Goal: Book appointment/travel/reservation

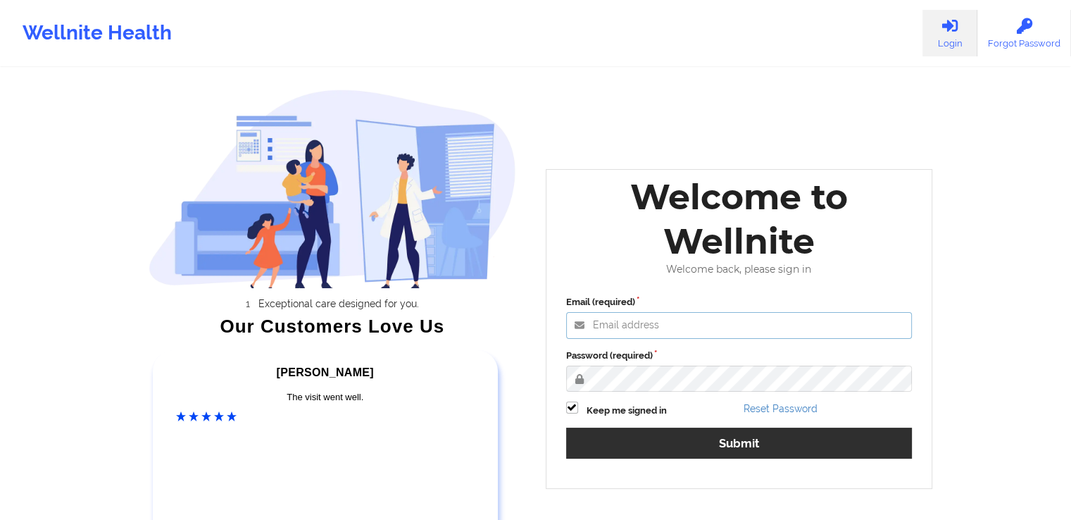
type input "[EMAIL_ADDRESS][DOMAIN_NAME]"
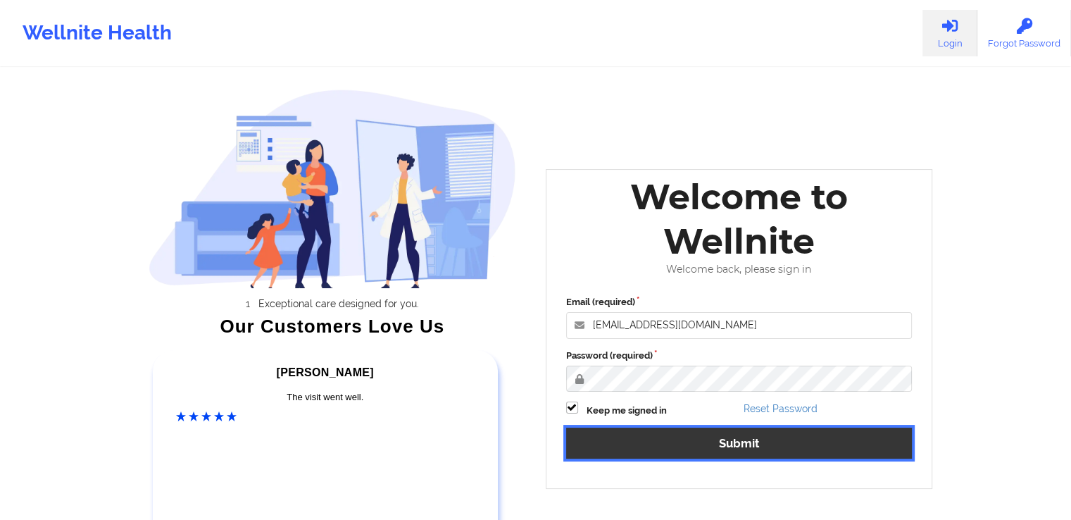
click at [829, 449] on button "Submit" at bounding box center [739, 443] width 347 height 30
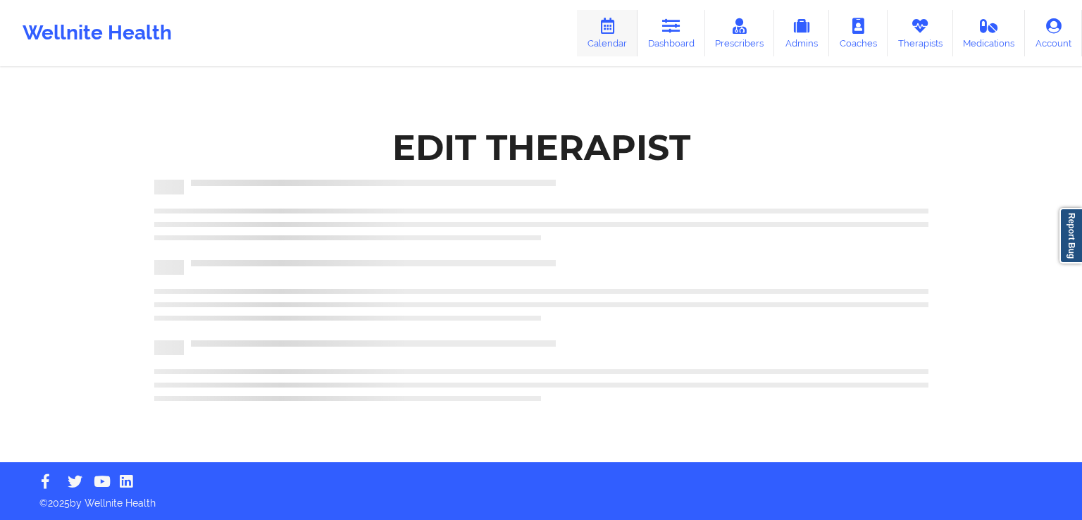
click at [618, 35] on link "Calendar" at bounding box center [607, 33] width 61 height 46
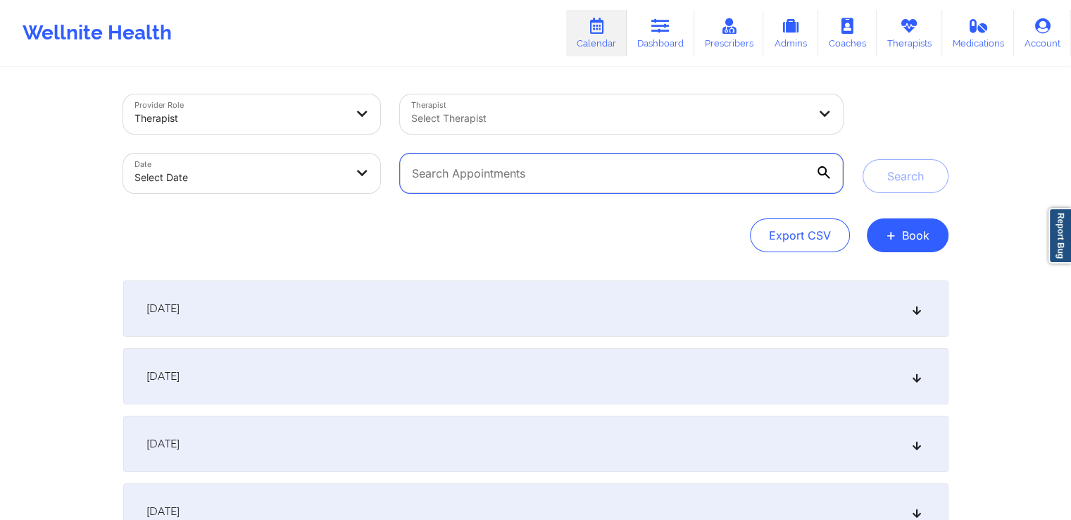
click at [739, 173] on input "text" at bounding box center [621, 173] width 442 height 39
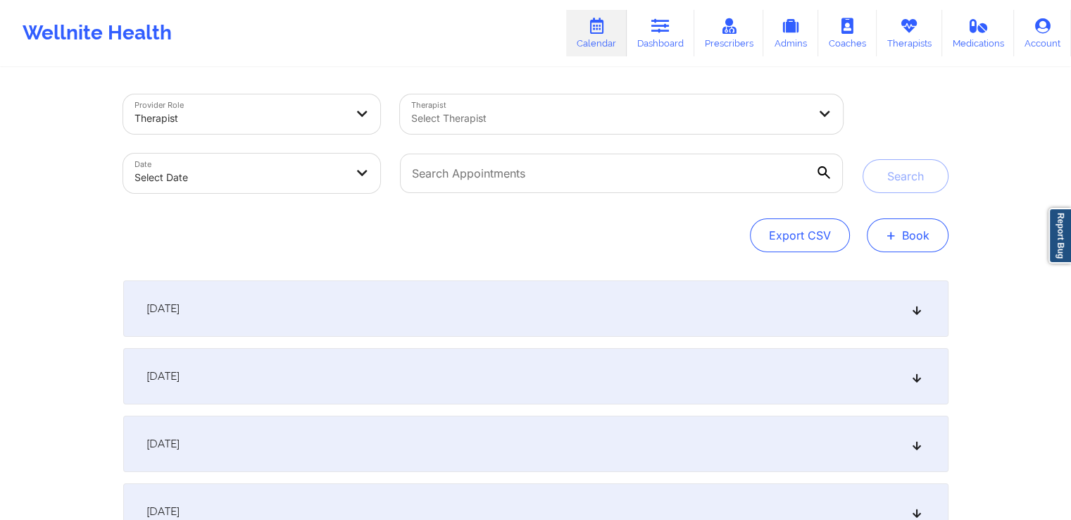
click at [904, 251] on button "+ Book" at bounding box center [908, 235] width 82 height 34
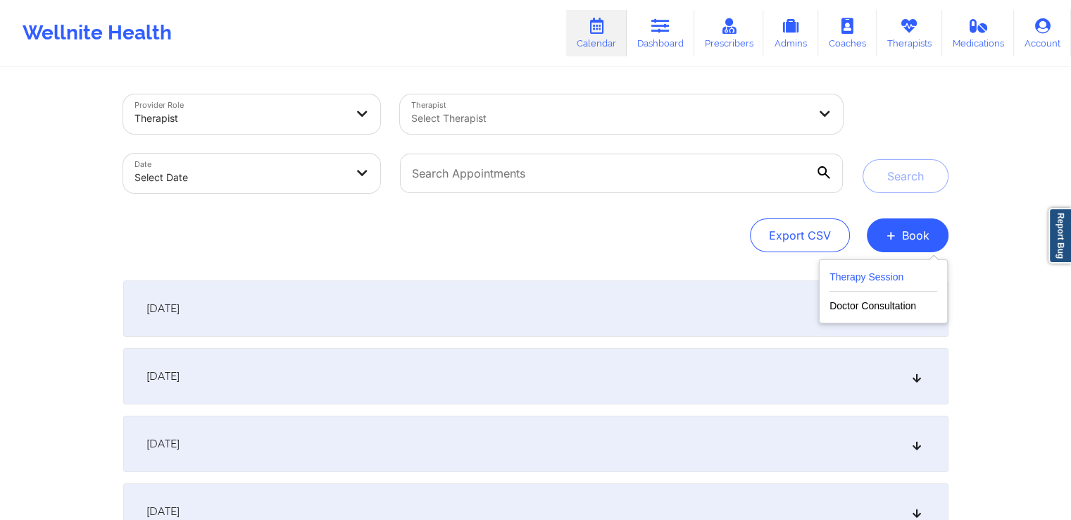
click at [892, 275] on button "Therapy Session" at bounding box center [884, 279] width 108 height 23
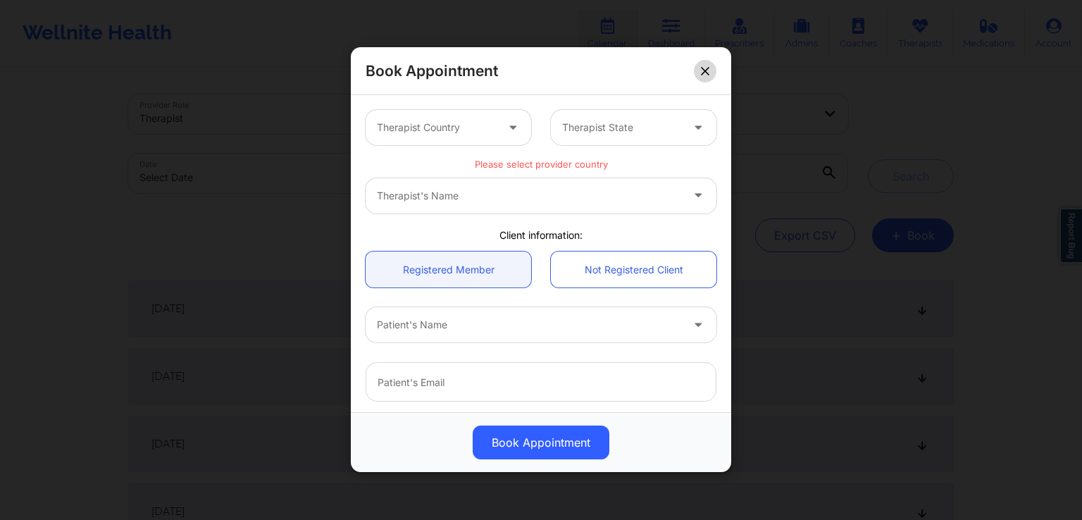
click at [707, 71] on icon at bounding box center [705, 71] width 8 height 8
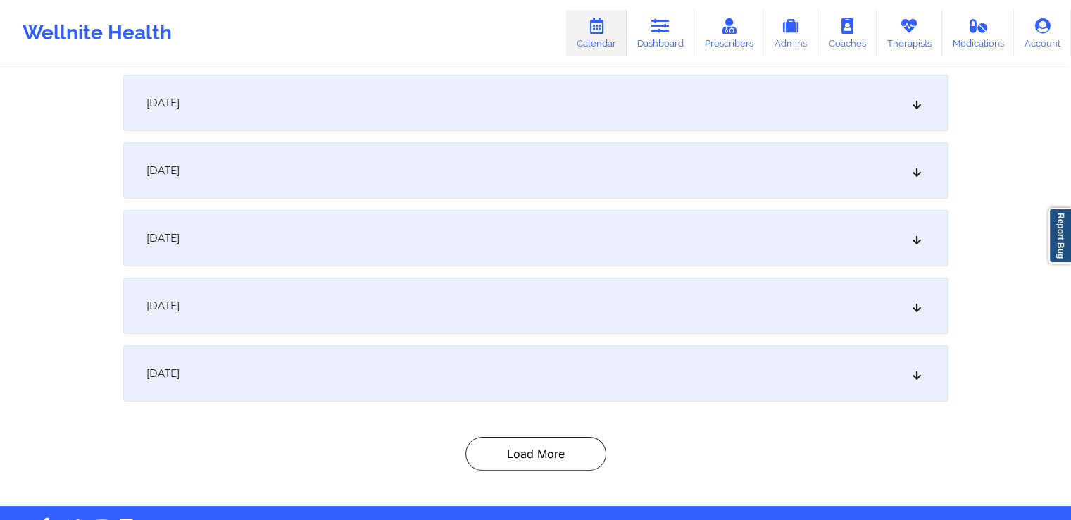
scroll to position [207, 0]
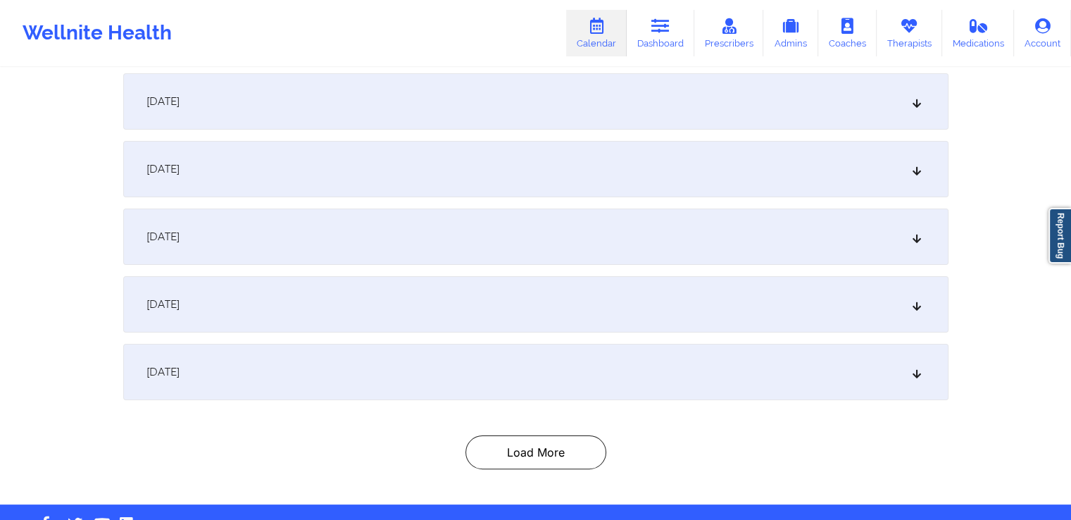
click at [668, 311] on div "[DATE]" at bounding box center [536, 304] width 826 height 56
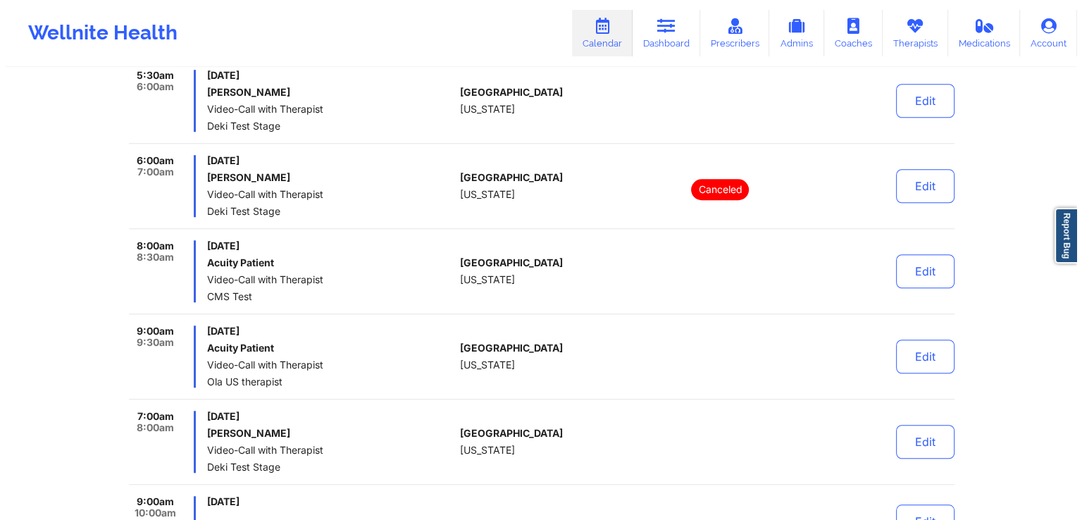
scroll to position [1082, 0]
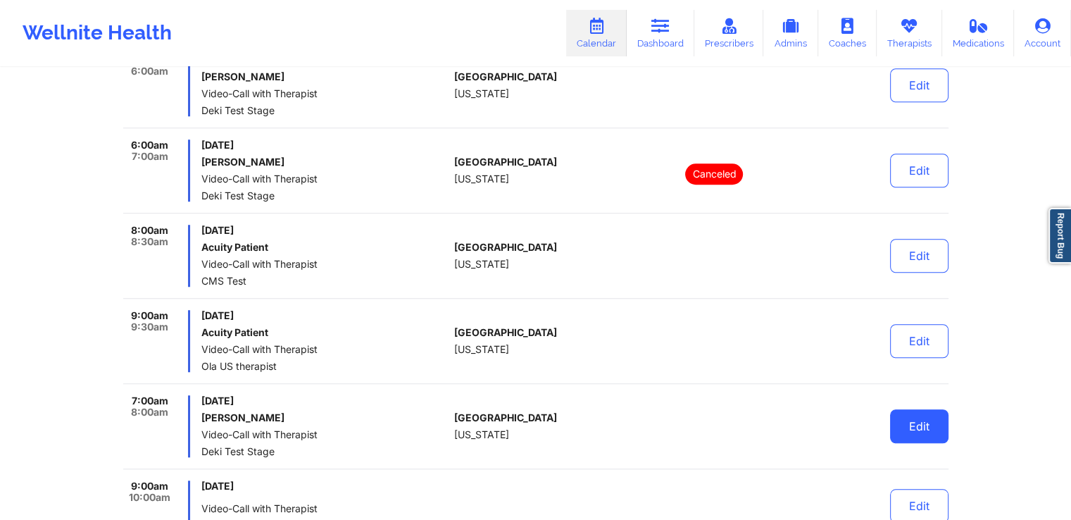
click at [916, 415] on button "Edit" at bounding box center [919, 426] width 58 height 34
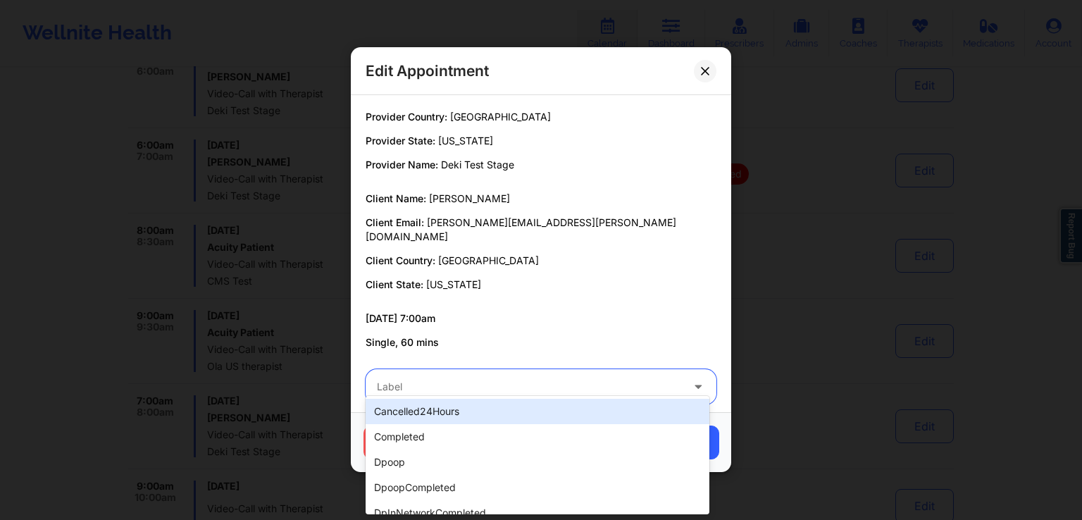
click at [522, 379] on div at bounding box center [529, 387] width 304 height 17
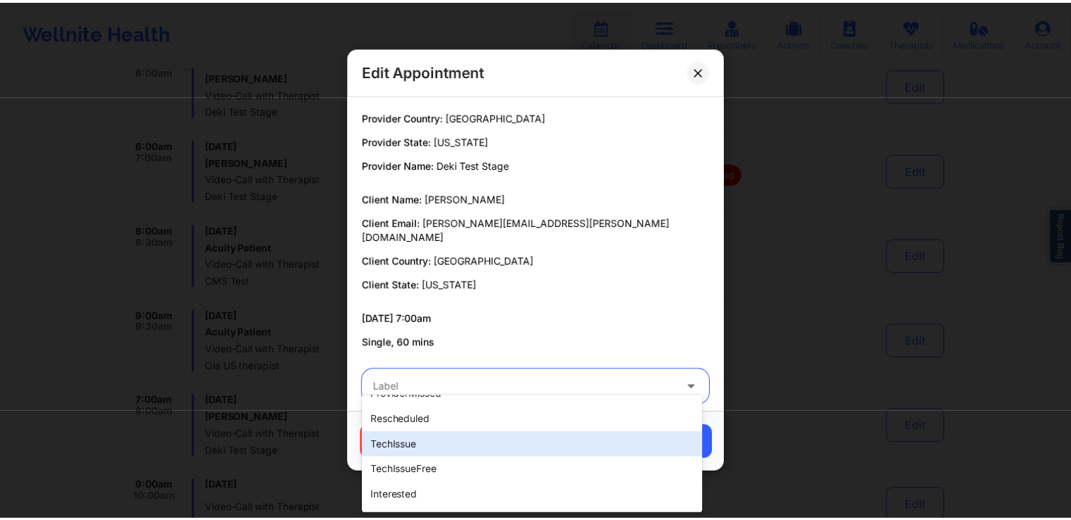
scroll to position [348, 0]
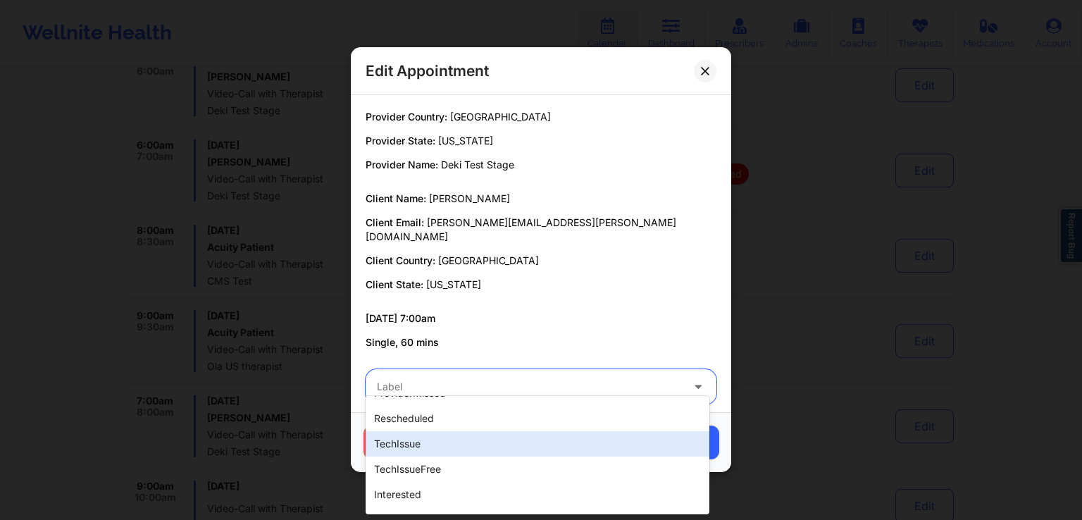
click at [459, 451] on div "techIssue" at bounding box center [538, 443] width 344 height 25
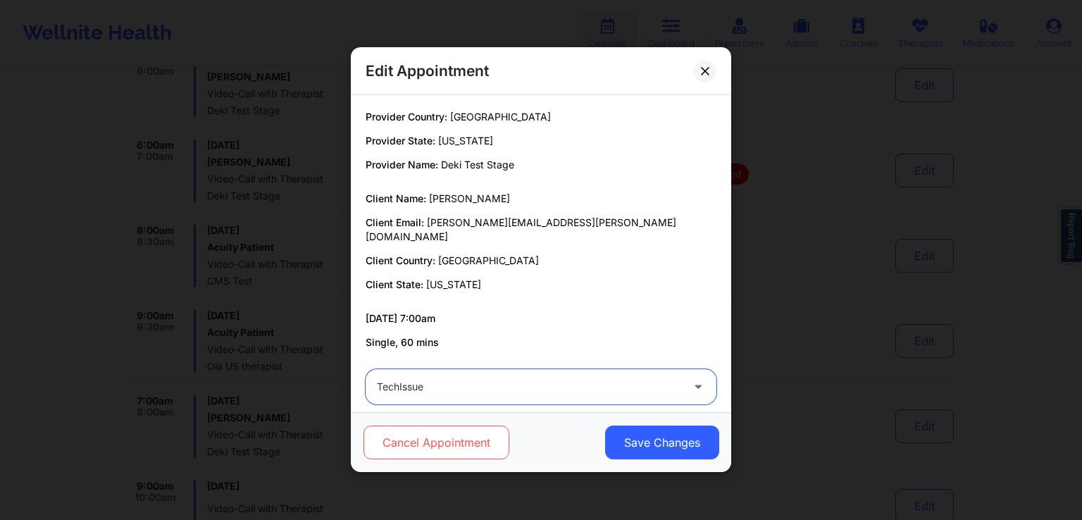
click at [458, 433] on button "Cancel Appointment" at bounding box center [436, 443] width 146 height 34
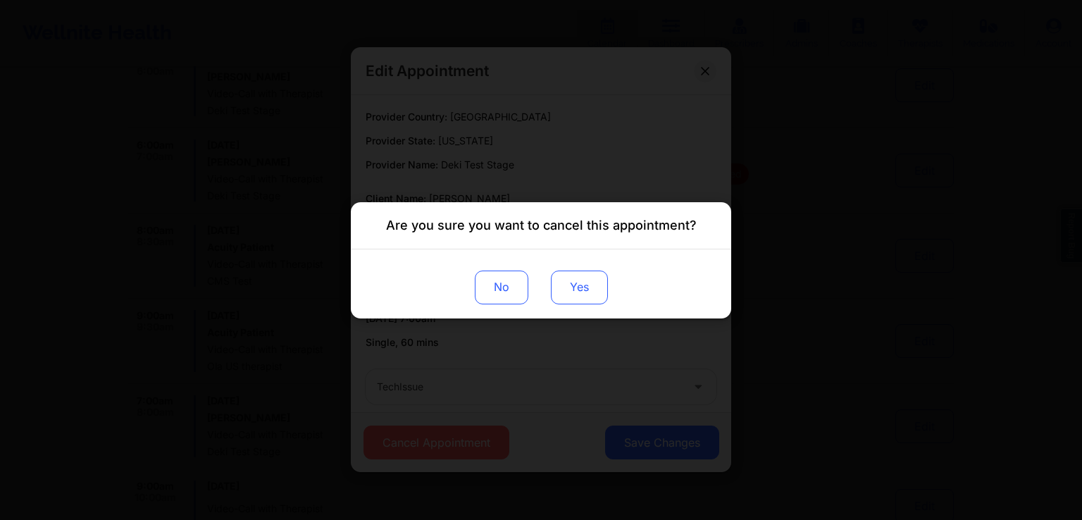
click at [593, 282] on button "Yes" at bounding box center [579, 287] width 57 height 34
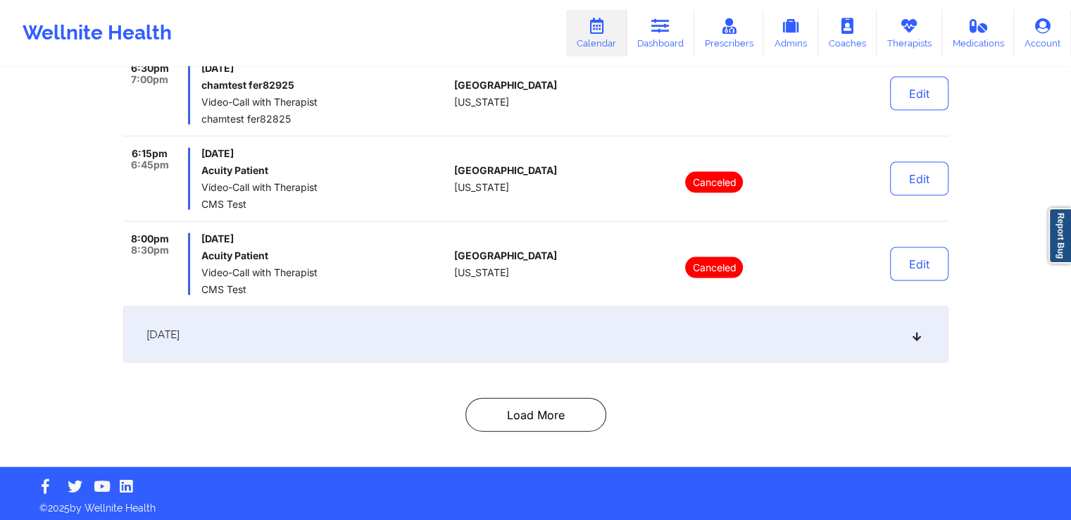
scroll to position [3029, 0]
click at [533, 340] on div "[DATE]" at bounding box center [536, 334] width 826 height 56
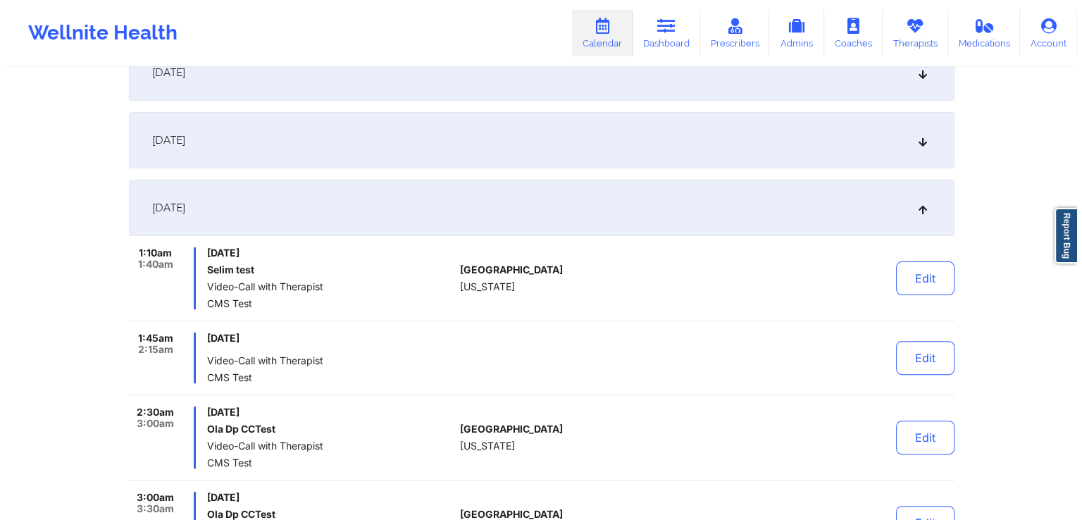
scroll to position [566, 0]
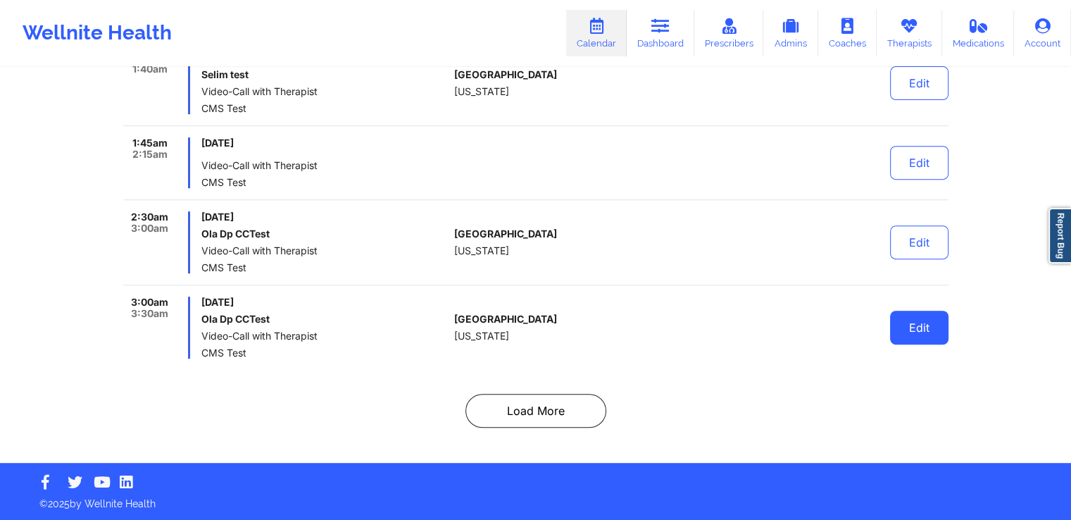
click at [919, 335] on button "Edit" at bounding box center [919, 328] width 58 height 34
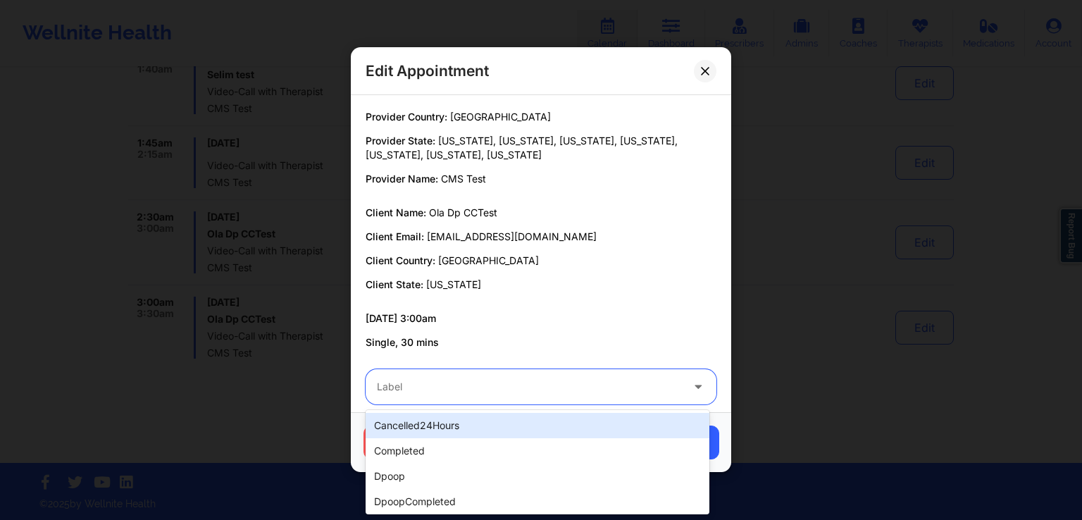
click at [561, 385] on div at bounding box center [529, 387] width 304 height 17
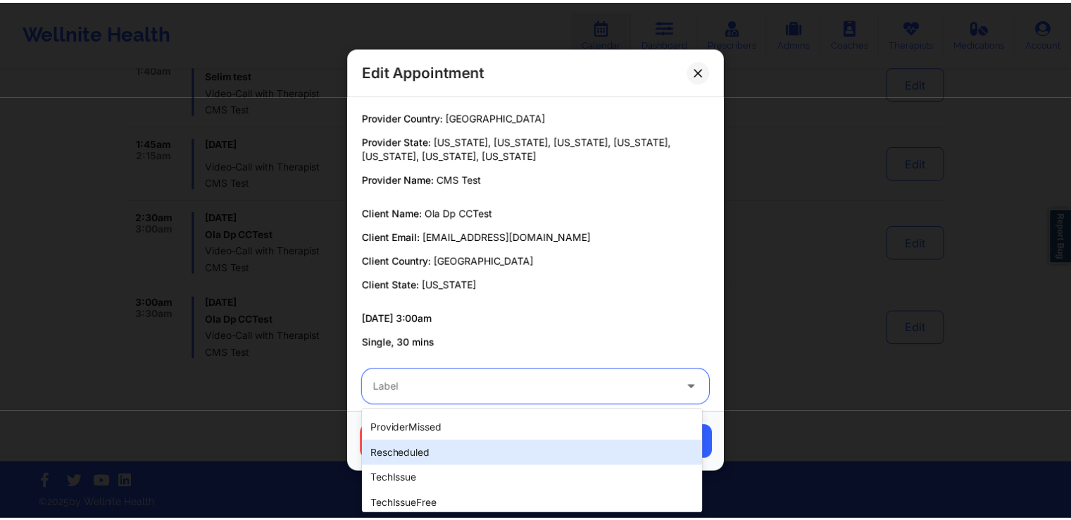
scroll to position [372, 0]
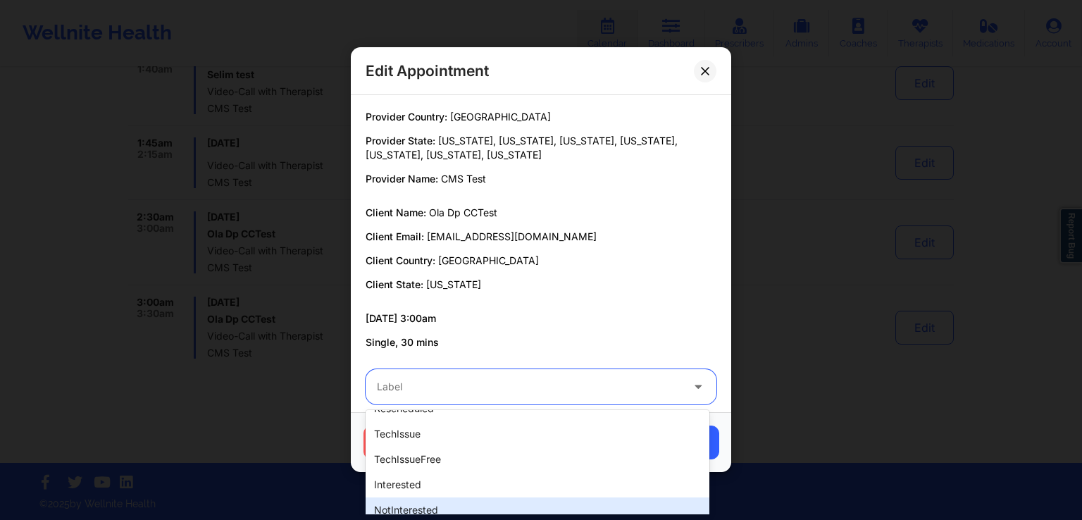
click at [423, 510] on div "notInterested" at bounding box center [538, 509] width 344 height 25
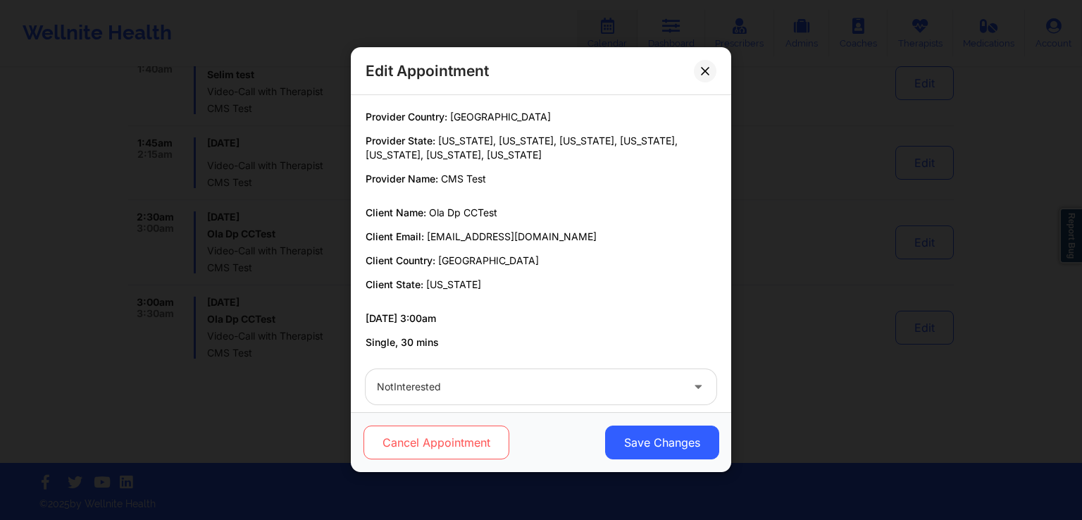
click at [462, 449] on button "Cancel Appointment" at bounding box center [436, 443] width 146 height 34
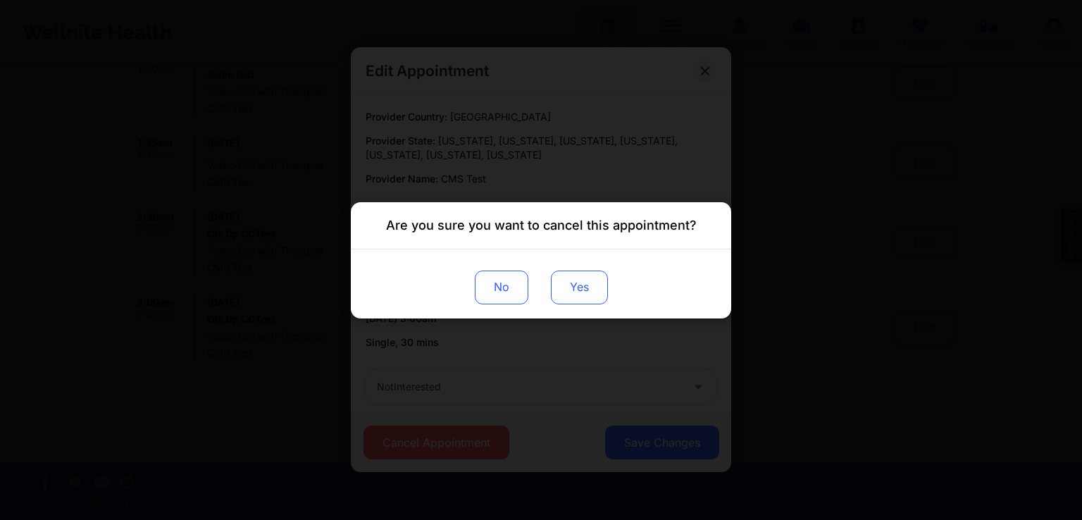
click at [595, 285] on button "Yes" at bounding box center [579, 287] width 57 height 34
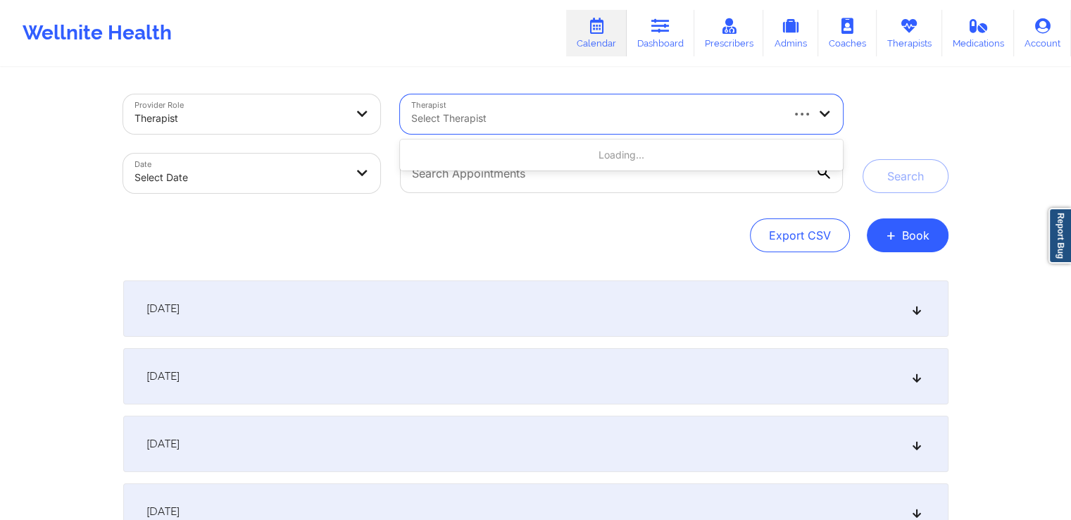
click at [541, 118] on div at bounding box center [595, 118] width 368 height 17
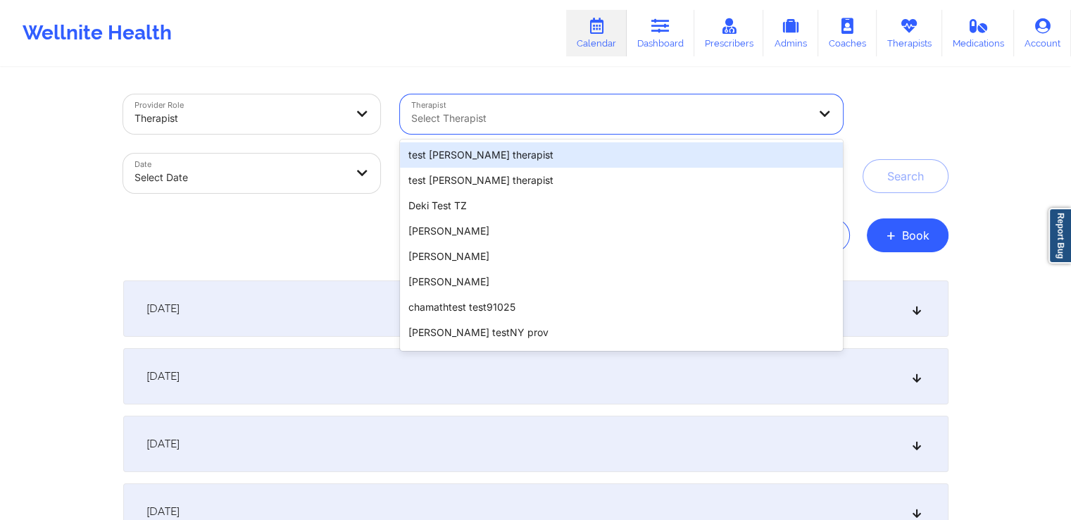
click at [587, 150] on div "test khushbu therapist" at bounding box center [621, 154] width 442 height 25
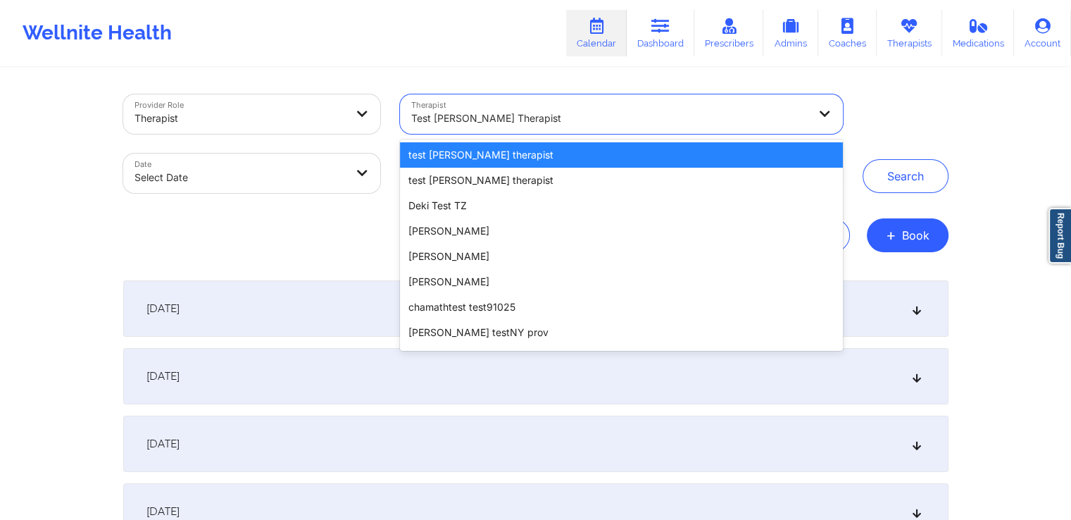
click at [652, 125] on div at bounding box center [609, 118] width 397 height 17
click at [576, 154] on div "test khushbu therapist" at bounding box center [621, 154] width 442 height 25
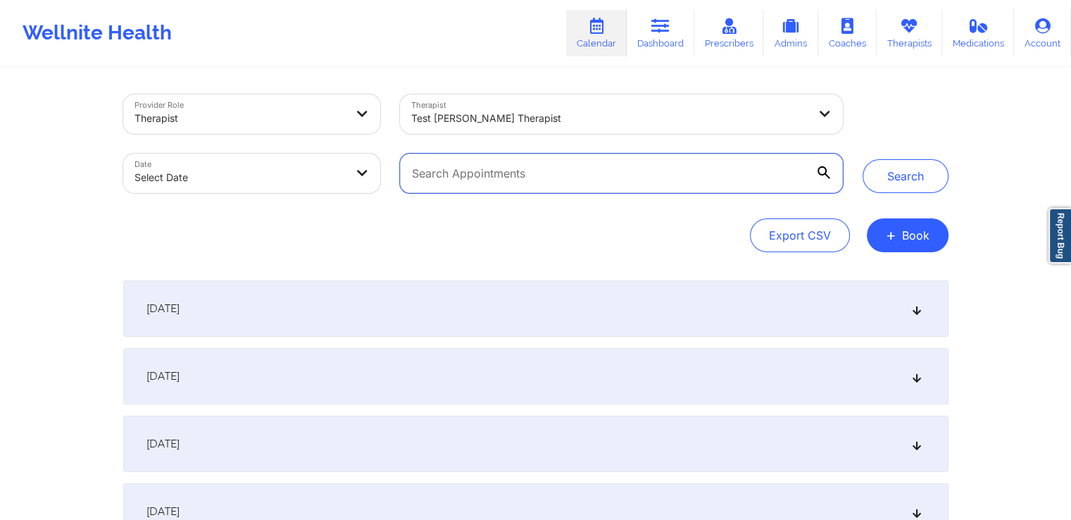
click at [585, 173] on input "text" at bounding box center [621, 173] width 442 height 39
click at [344, 170] on body "Wellnite Health Calendar Dashboard Prescribers Admins Coaches Therapists Medica…" at bounding box center [535, 260] width 1071 height 520
select select "2025-8"
select select "2025-9"
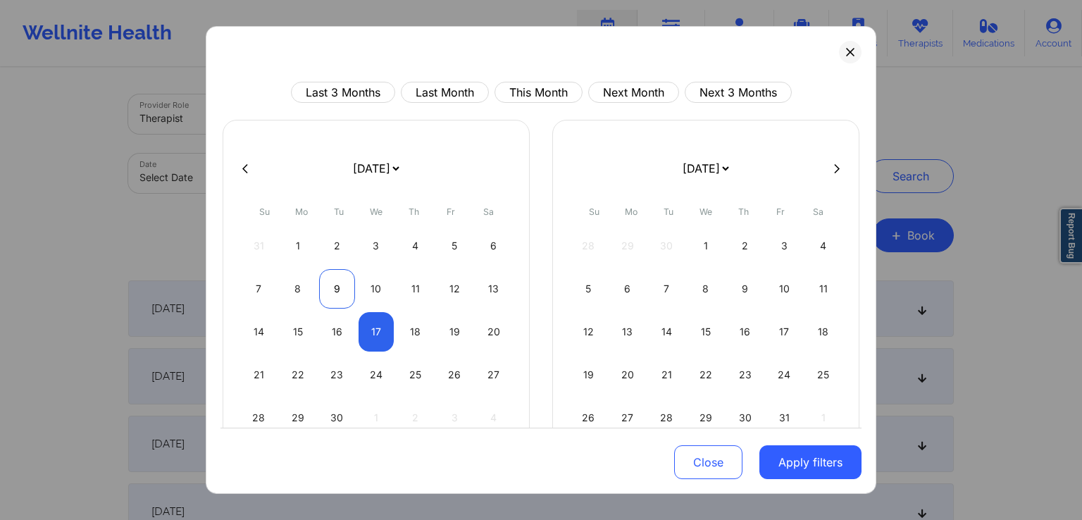
click at [329, 292] on div "9" at bounding box center [337, 288] width 36 height 39
select select "2025-8"
select select "2025-9"
select select "2025-8"
select select "2025-9"
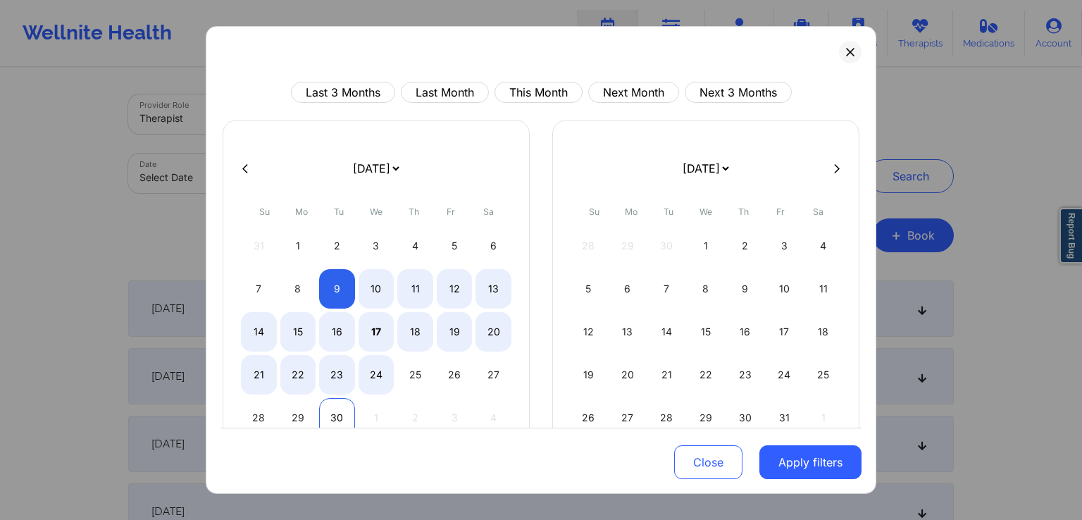
select select "2025-8"
select select "2025-9"
click at [335, 412] on div "30" at bounding box center [337, 417] width 36 height 39
select select "2025-8"
select select "2025-9"
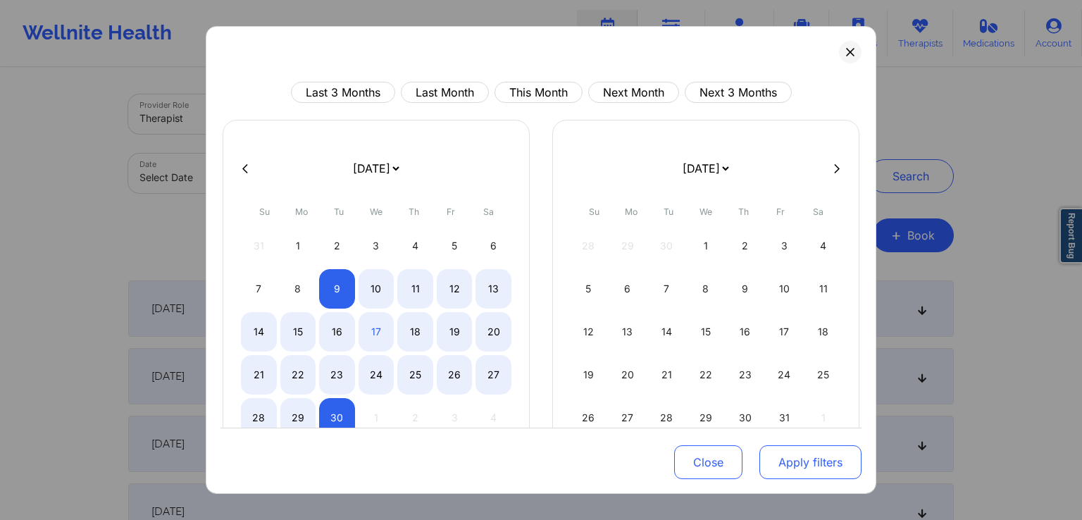
click at [806, 466] on button "Apply filters" at bounding box center [810, 462] width 102 height 34
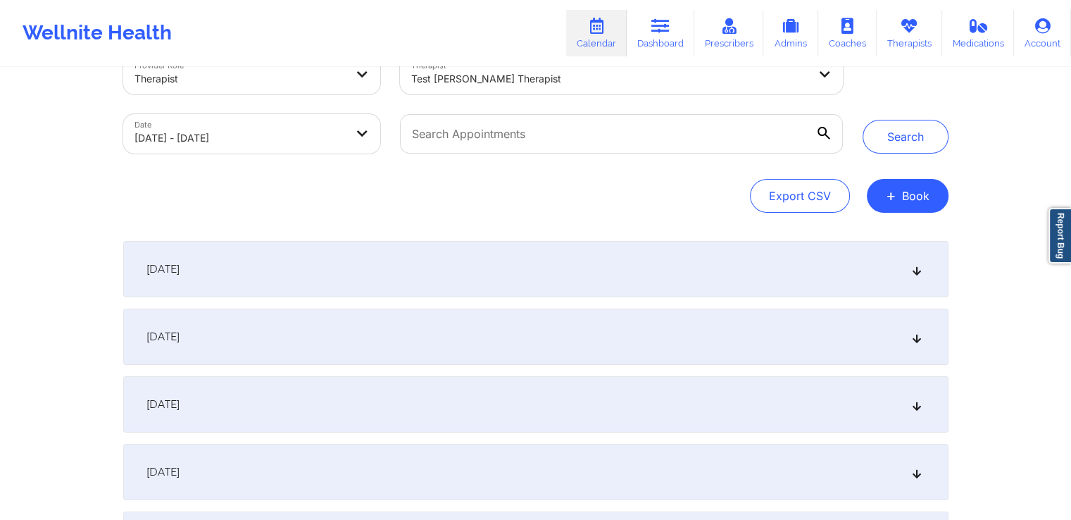
scroll to position [41, 0]
click at [926, 131] on button "Search" at bounding box center [906, 135] width 86 height 34
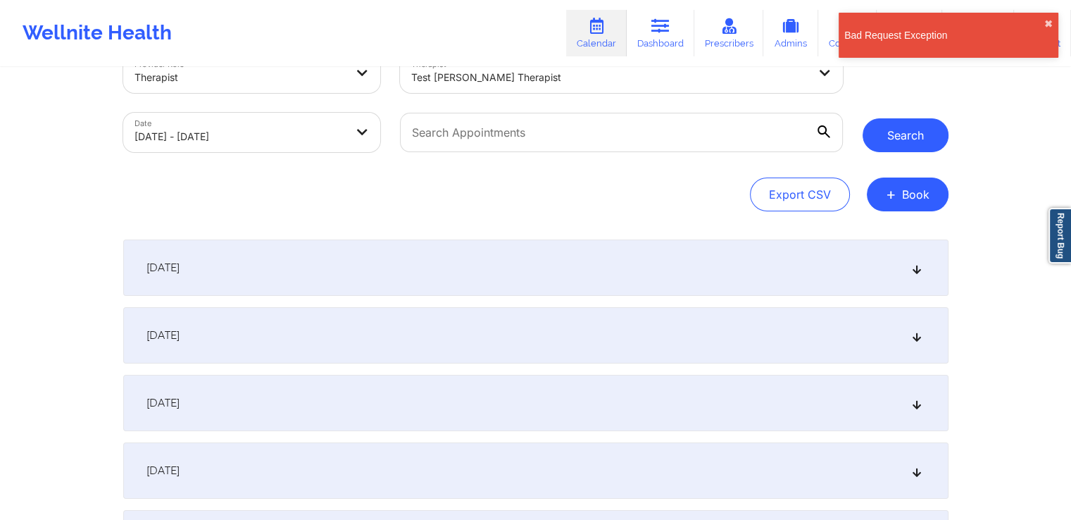
scroll to position [0, 0]
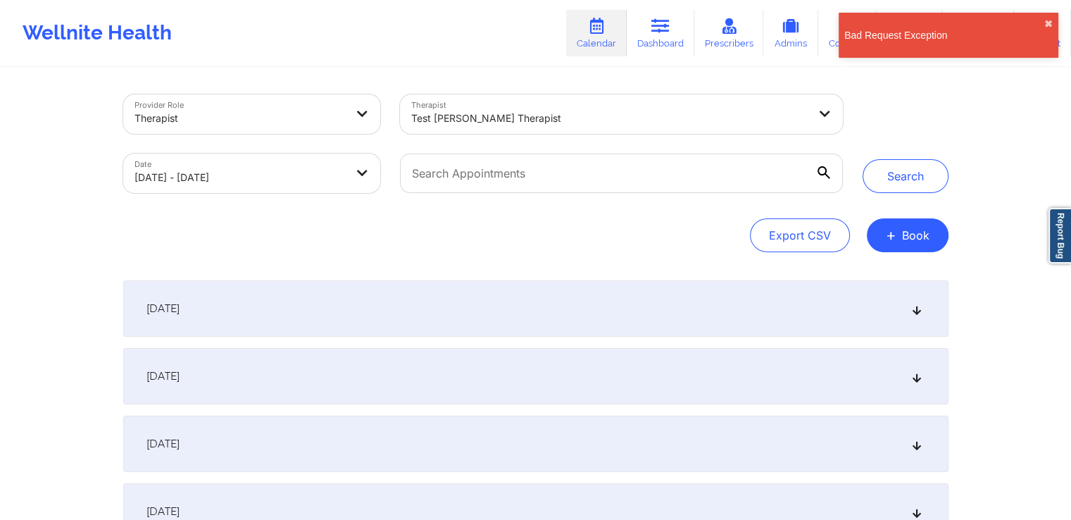
click at [914, 313] on icon at bounding box center [917, 309] width 12 height 10
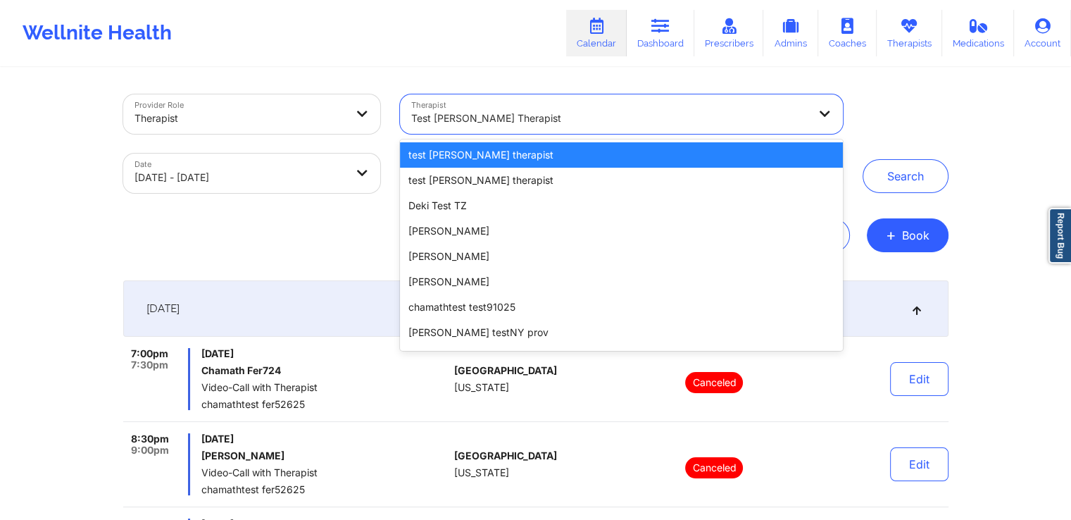
click at [710, 116] on div at bounding box center [609, 118] width 397 height 17
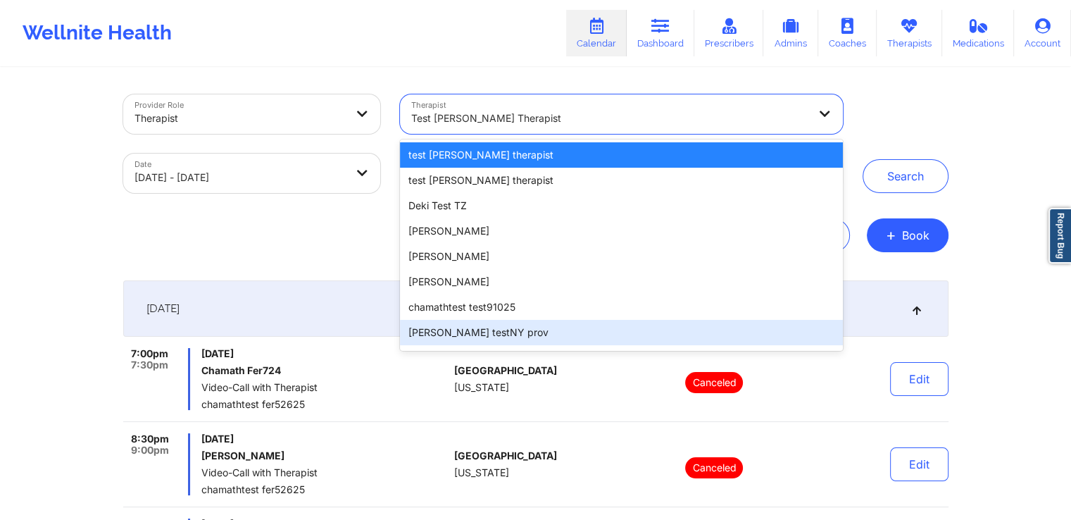
click at [595, 329] on div "[PERSON_NAME] testNY prov" at bounding box center [621, 332] width 442 height 25
